Goal: Task Accomplishment & Management: Complete application form

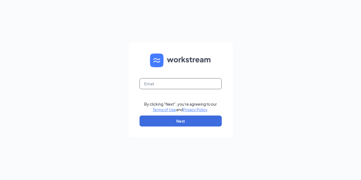
click at [184, 84] on input "text" at bounding box center [181, 83] width 82 height 11
type input "[PERSON_NAME][EMAIL_ADDRESS][DOMAIN_NAME]"
click at [181, 115] on form "[EMAIL_ADDRESS][DOMAIN_NAME] By clicking "Next", you're agreeing to our Terms o…" at bounding box center [181, 89] width 104 height 95
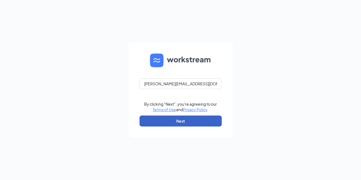
click at [180, 119] on button "Next" at bounding box center [181, 120] width 82 height 11
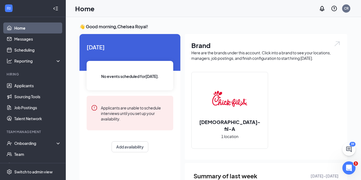
click at [34, 136] on li "Team Management Onboarding Team Documents Surveys" at bounding box center [33, 155] width 66 height 52
click at [35, 140] on div "Onboarding" at bounding box center [35, 142] width 42 height 5
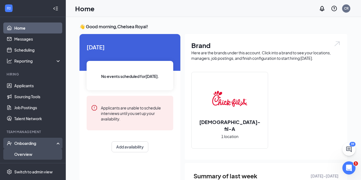
click at [38, 152] on link "Overview" at bounding box center [37, 154] width 47 height 11
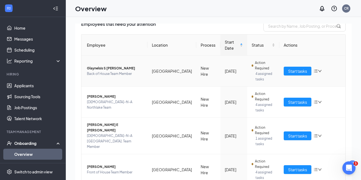
scroll to position [55, 0]
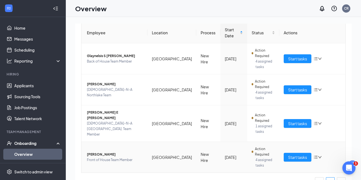
click at [106, 152] on span "[PERSON_NAME]" at bounding box center [115, 154] width 56 height 5
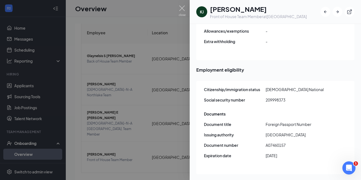
scroll to position [678, 0]
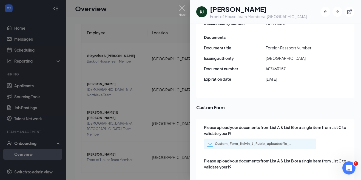
click at [267, 141] on div "Custom_Form_Kelvin_J_Rubio_uploadedfile_20250915.pdf.pdf" at bounding box center [253, 143] width 77 height 4
click at [164, 103] on div at bounding box center [180, 90] width 361 height 180
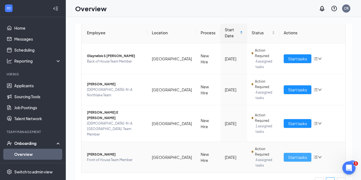
click at [286, 153] on button "Start tasks" at bounding box center [298, 157] width 28 height 9
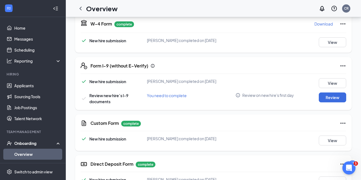
scroll to position [142, 0]
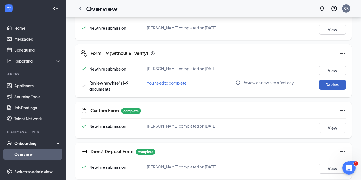
click at [335, 89] on button "Review" at bounding box center [332, 85] width 27 height 10
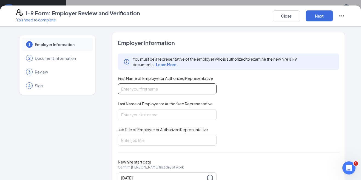
click at [154, 85] on input "First Name of Employer or Authorized Representative" at bounding box center [167, 88] width 99 height 11
type input "Chelsea"
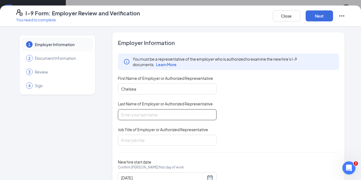
type input "Royal"
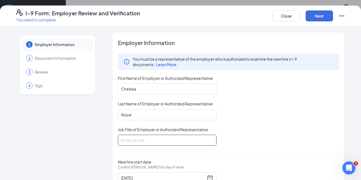
click at [147, 135] on input "Job Title of Employer or Authorized Representative" at bounding box center [167, 140] width 99 height 11
type input "Talent Associate"
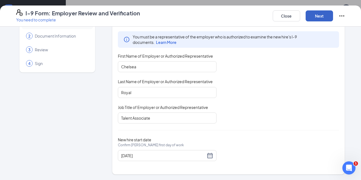
click at [320, 16] on button "Next" at bounding box center [319, 15] width 27 height 11
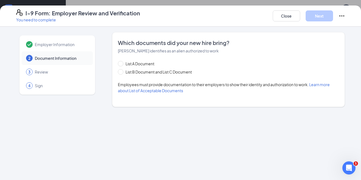
scroll to position [0, 0]
click at [120, 64] on input "List A Document" at bounding box center [120, 63] width 4 height 4
radio input "true"
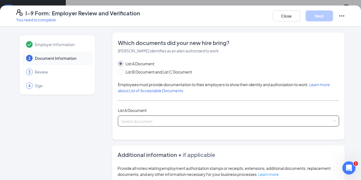
click at [135, 118] on input "search" at bounding box center [226, 120] width 211 height 8
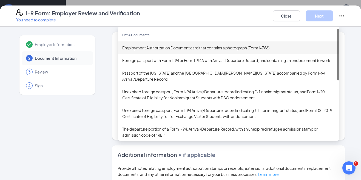
click at [153, 49] on div "Employment Authorization Document card that contains a photograph (Form I-766)" at bounding box center [228, 48] width 213 height 6
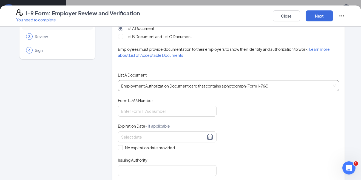
scroll to position [36, 0]
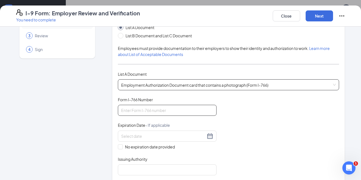
click at [152, 115] on input "Form I-766 Number" at bounding box center [167, 110] width 99 height 11
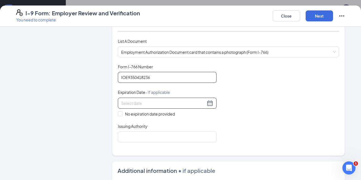
type input "IOE9350418236"
click at [152, 98] on div at bounding box center [167, 103] width 99 height 11
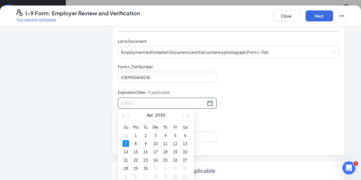
click at [124, 145] on div "7" at bounding box center [126, 143] width 7 height 7
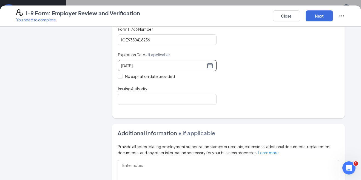
scroll to position [109, 0]
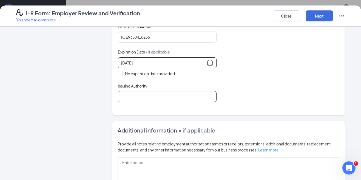
type input "[DATE]"
click at [144, 98] on input "Issuing Authority" at bounding box center [167, 96] width 99 height 11
type input "USCIS"
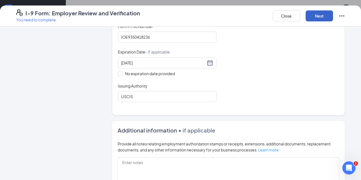
click at [323, 15] on button "Next" at bounding box center [319, 15] width 27 height 11
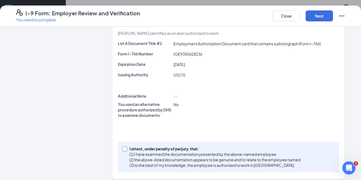
click at [124, 148] on input "I attest, under penalty of [PERSON_NAME], that: (1) I have examined the documen…" at bounding box center [124, 148] width 4 height 4
checkbox input "true"
click at [314, 15] on button "Next" at bounding box center [319, 15] width 27 height 11
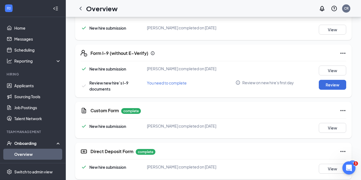
click at [183, 72] on div "I-9 Form: Employer Review and Verification You need to complete Close Employer …" at bounding box center [180, 90] width 361 height 180
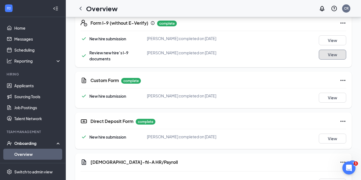
scroll to position [136, 0]
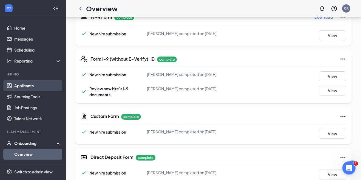
click at [38, 88] on link "Applicants" at bounding box center [37, 85] width 47 height 11
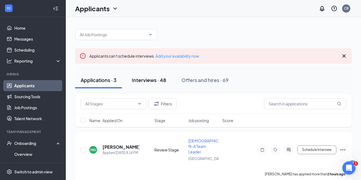
click at [154, 83] on div "Interviews · 48" at bounding box center [149, 79] width 34 height 7
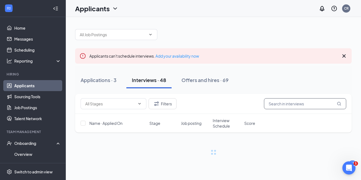
click at [283, 107] on input "text" at bounding box center [305, 103] width 82 height 11
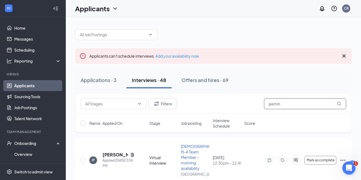
type input "jasmine"
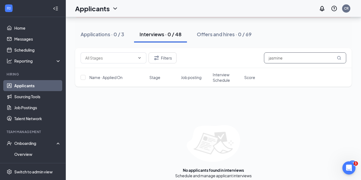
scroll to position [47, 0]
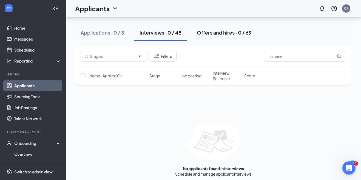
click at [211, 30] on div "Offers and hires · 0 / 69" at bounding box center [224, 32] width 55 height 7
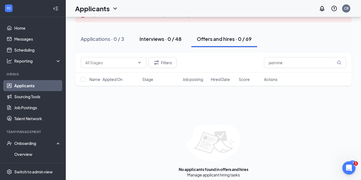
scroll to position [42, 0]
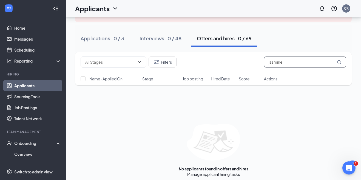
click at [291, 63] on input "jasmine" at bounding box center [305, 61] width 82 height 11
type input "[PERSON_NAME]"
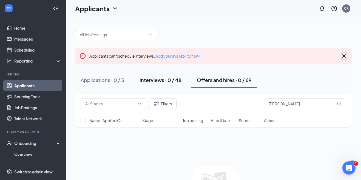
click at [172, 85] on button "Interviews · 0 / 48" at bounding box center [160, 80] width 53 height 16
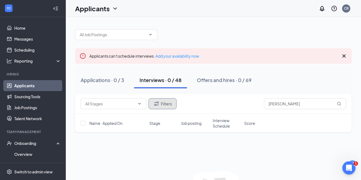
click at [170, 104] on button "Filters" at bounding box center [163, 103] width 28 height 11
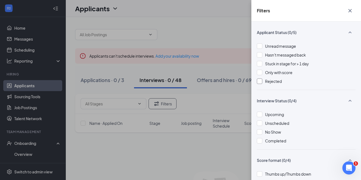
click at [261, 80] on div at bounding box center [259, 80] width 5 height 5
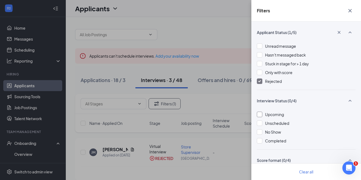
scroll to position [17, 0]
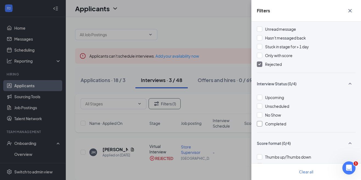
click at [260, 123] on div at bounding box center [259, 123] width 5 height 5
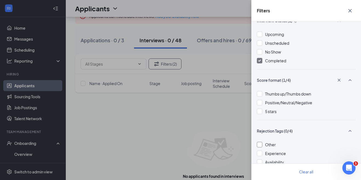
scroll to position [102, 0]
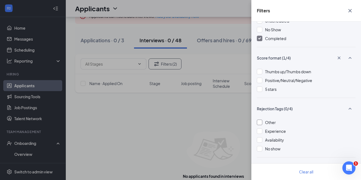
click at [260, 123] on div at bounding box center [259, 122] width 5 height 5
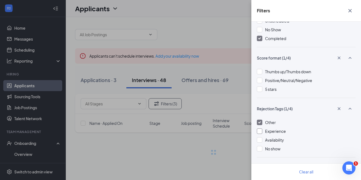
click at [258, 130] on div at bounding box center [259, 130] width 5 height 5
click at [260, 143] on div "Other Experience Availability No show" at bounding box center [306, 138] width 99 height 38
click at [260, 141] on div at bounding box center [259, 139] width 5 height 5
click at [261, 150] on div at bounding box center [259, 148] width 5 height 5
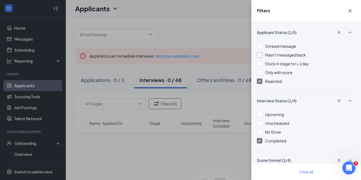
click at [260, 52] on div at bounding box center [259, 54] width 5 height 5
click at [259, 44] on div at bounding box center [259, 45] width 5 height 5
click at [260, 64] on div at bounding box center [259, 63] width 5 height 5
click at [260, 73] on div at bounding box center [259, 72] width 5 height 5
click at [260, 113] on div at bounding box center [259, 114] width 5 height 5
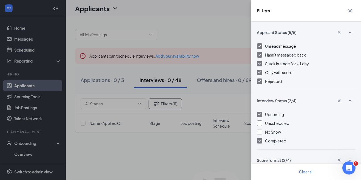
click at [260, 123] on div at bounding box center [259, 122] width 5 height 5
click at [261, 132] on div at bounding box center [259, 131] width 5 height 5
click at [351, 11] on icon "Cross" at bounding box center [350, 10] width 7 height 7
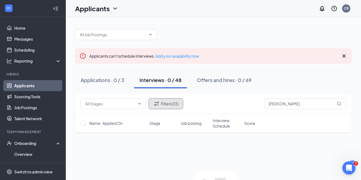
click at [167, 102] on button "Filters (13)" at bounding box center [166, 103] width 35 height 11
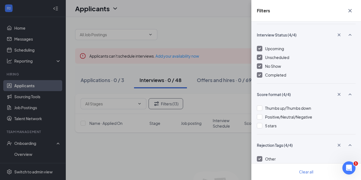
scroll to position [102, 0]
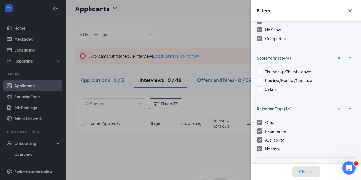
click at [304, 169] on button "Clear all" at bounding box center [305, 171] width 27 height 11
click at [104, 84] on div "Filters Applicant Status (5/5) Unread message Hasn't messaged back Stuck in sta…" at bounding box center [180, 90] width 361 height 180
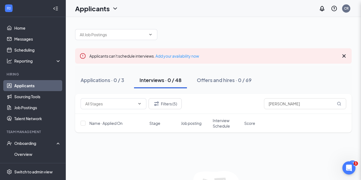
click at [110, 81] on div "Filters Applicant Status (5/5) Unread message Hasn't messaged back Stuck in sta…" at bounding box center [180, 90] width 361 height 180
click at [110, 81] on div "Applications · 0 / 3" at bounding box center [103, 79] width 44 height 7
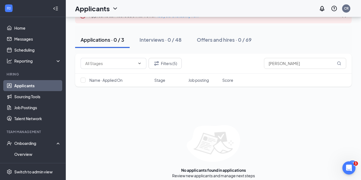
scroll to position [40, 0]
click at [122, 41] on div "Applications · 0 / 3" at bounding box center [103, 39] width 44 height 7
